Goal: Information Seeking & Learning: Learn about a topic

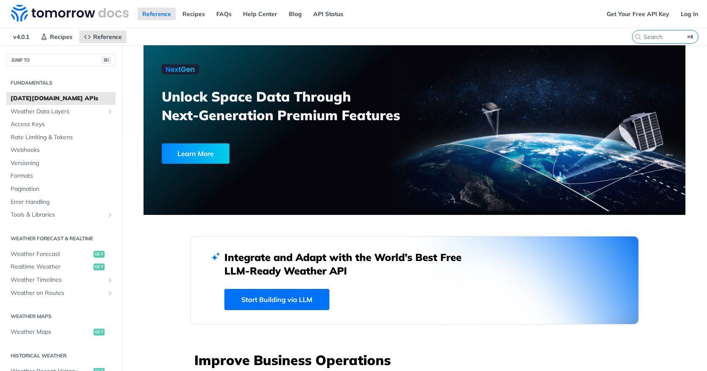
scroll to position [34, 0]
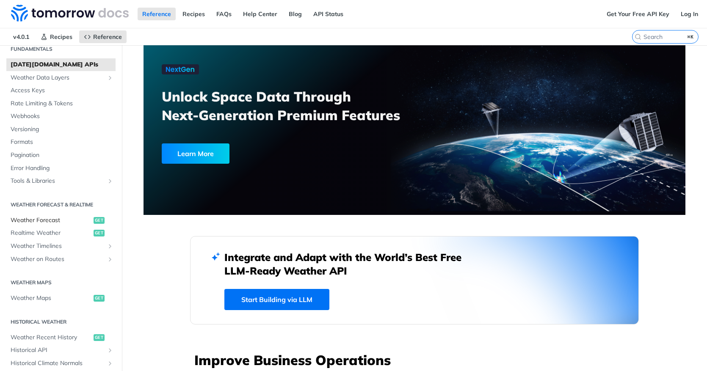
click at [51, 224] on span "Weather Forecast" at bounding box center [51, 220] width 81 height 8
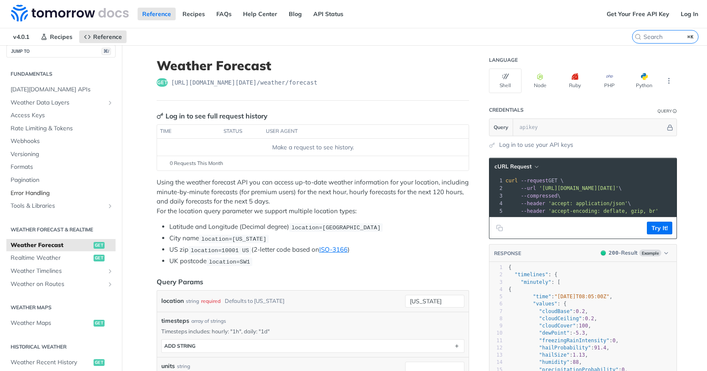
scroll to position [8, 0]
click at [46, 104] on span "Weather Data Layers" at bounding box center [58, 104] width 94 height 8
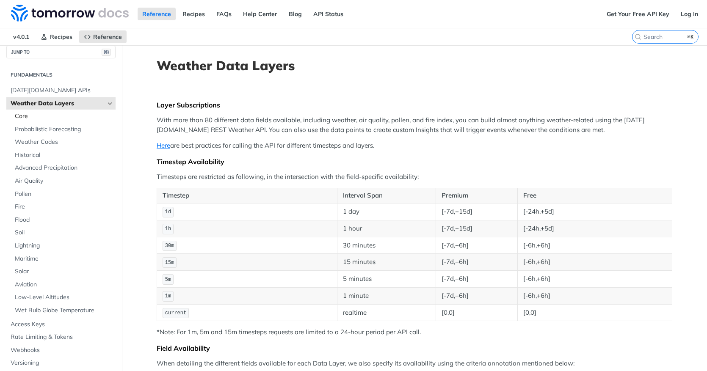
click at [27, 115] on span "Core" at bounding box center [64, 116] width 99 height 8
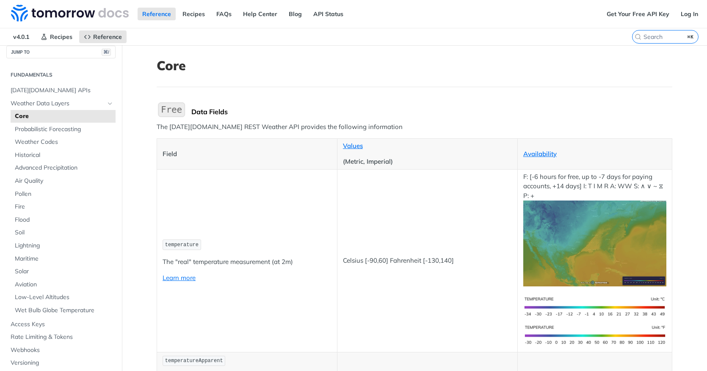
scroll to position [41, 0]
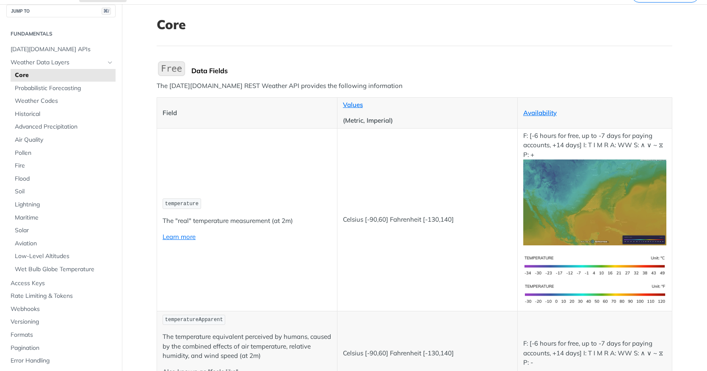
click at [280, 166] on td "temperature The "real" temperature measurement (at 2m) Learn more" at bounding box center [247, 219] width 180 height 183
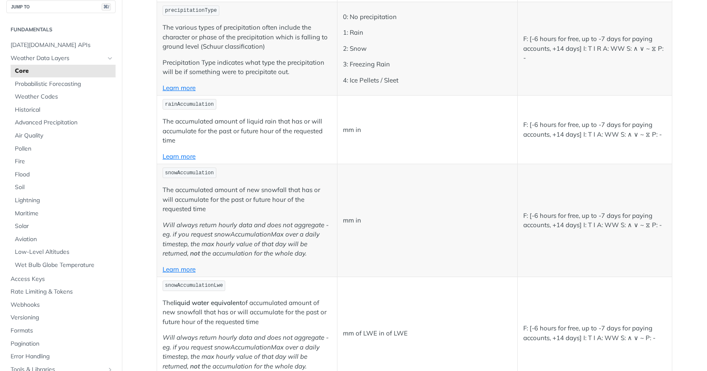
scroll to position [2091, 0]
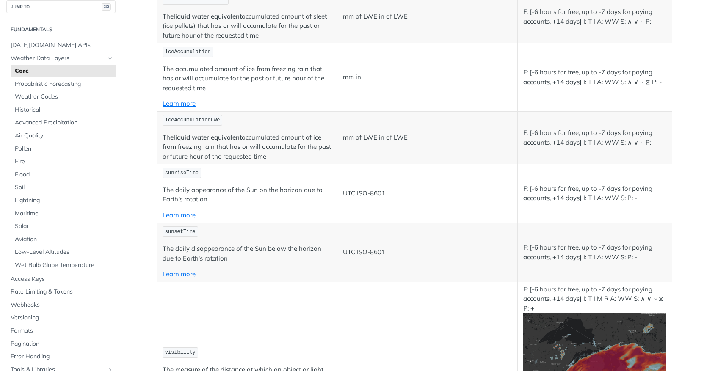
scroll to position [2105, 0]
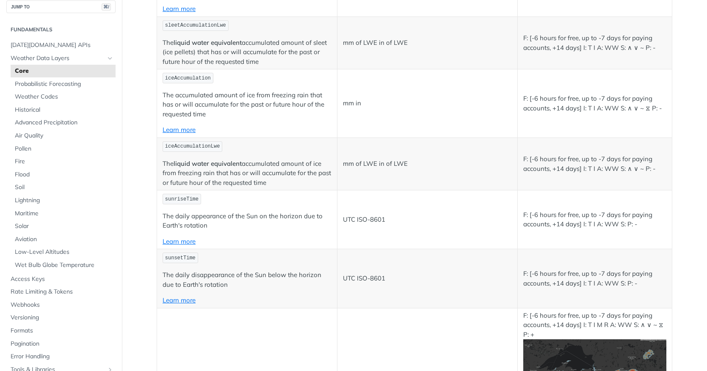
scroll to position [2083, 0]
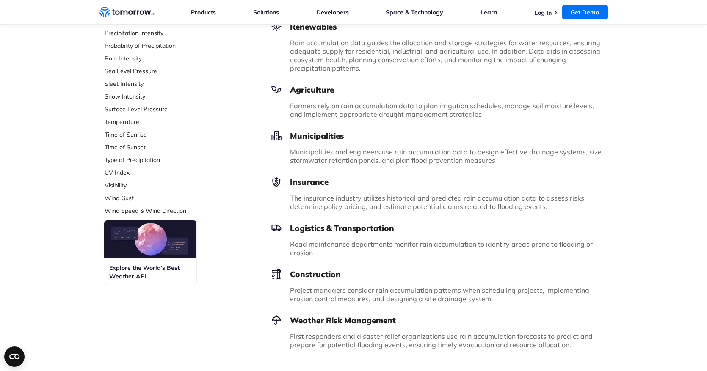
scroll to position [302, 0]
